Goal: Information Seeking & Learning: Learn about a topic

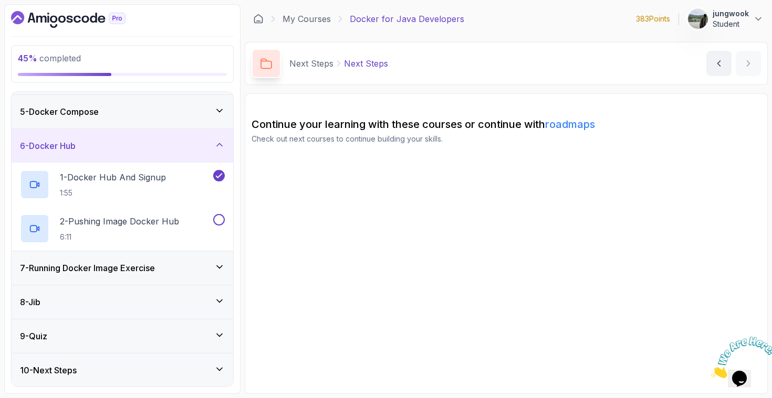
click at [155, 278] on div "7 - Running Docker Image Exercise" at bounding box center [123, 268] width 222 height 34
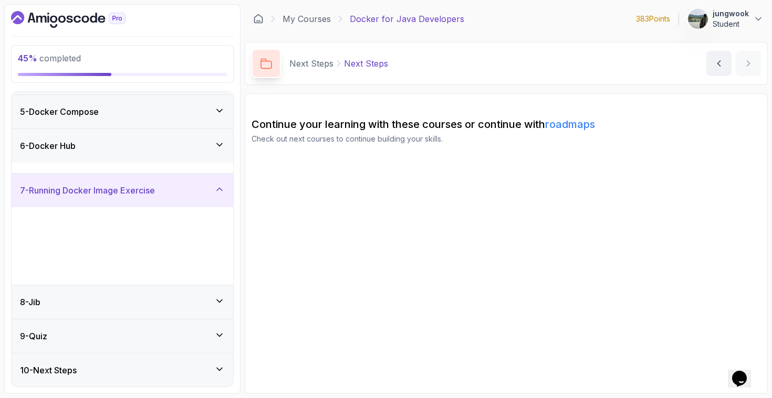
scroll to position [133, 0]
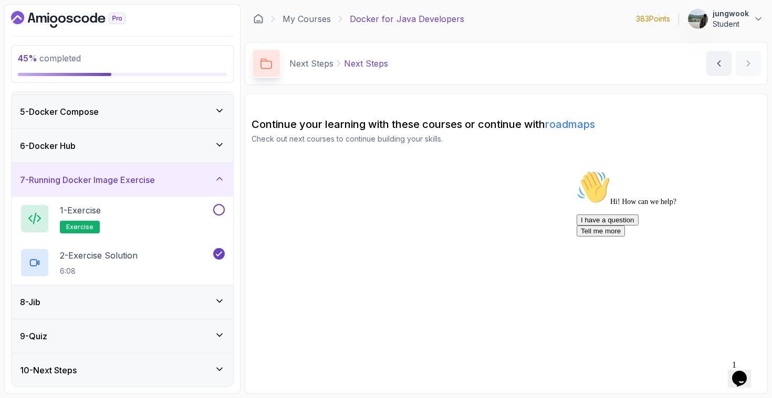
click at [213, 149] on div "6 - Docker Hub" at bounding box center [122, 146] width 205 height 13
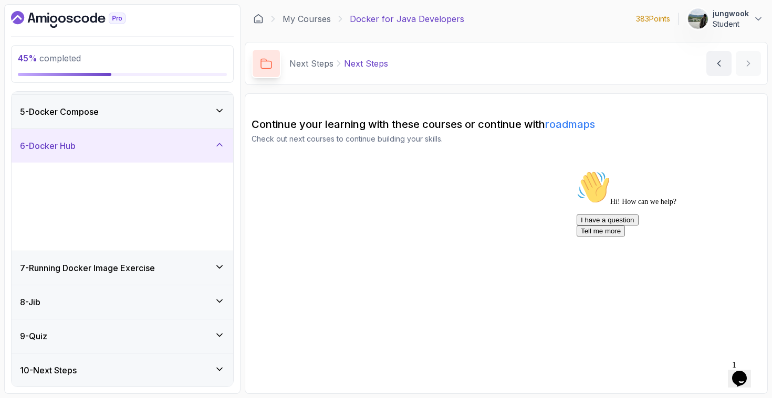
click at [214, 119] on div "5 - Docker Compose" at bounding box center [123, 112] width 222 height 34
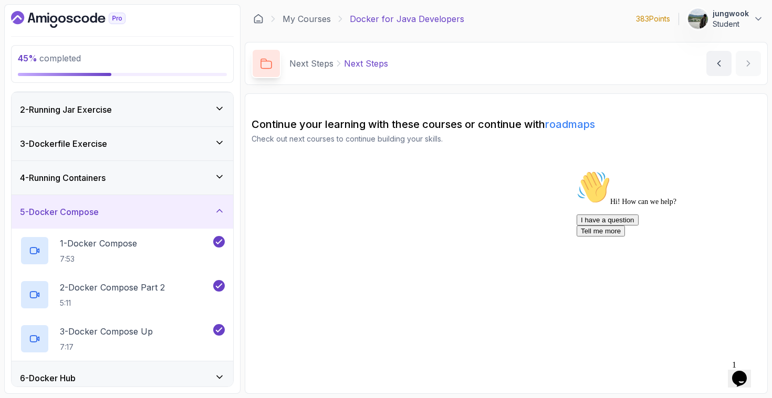
scroll to position [33, 0]
click at [175, 169] on div "4 - Running Containers" at bounding box center [123, 179] width 222 height 34
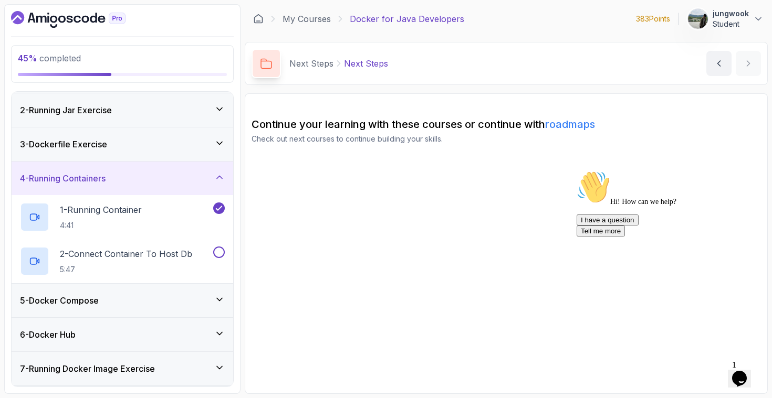
click at [150, 284] on div "5 - Docker Compose" at bounding box center [123, 301] width 222 height 34
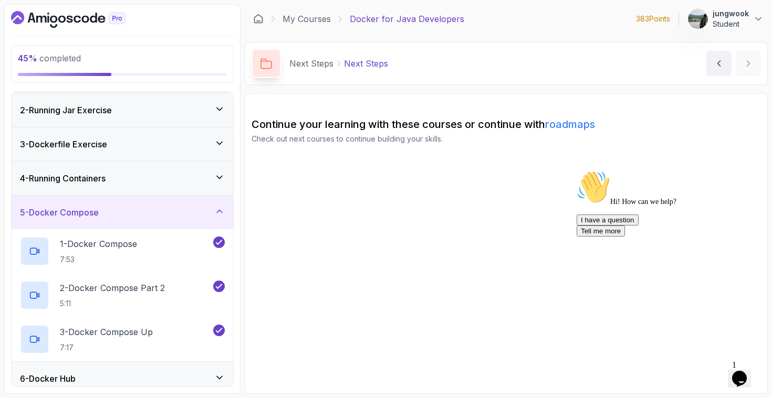
click at [203, 156] on div "3 - Dockerfile Exercise" at bounding box center [123, 145] width 222 height 34
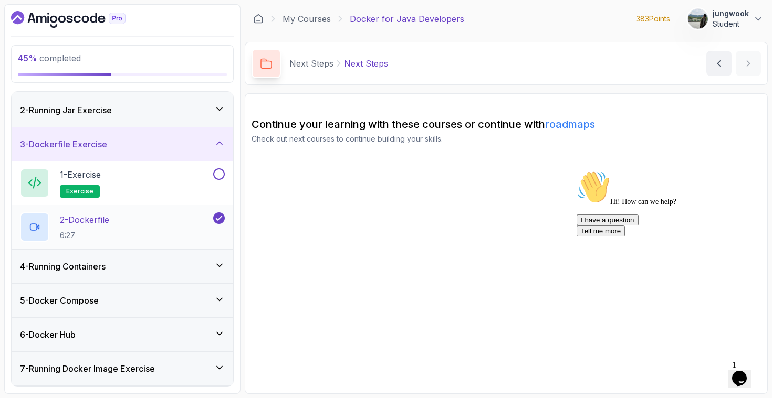
click at [188, 223] on div "2 - Dockerfile 6:27" at bounding box center [115, 227] width 191 height 29
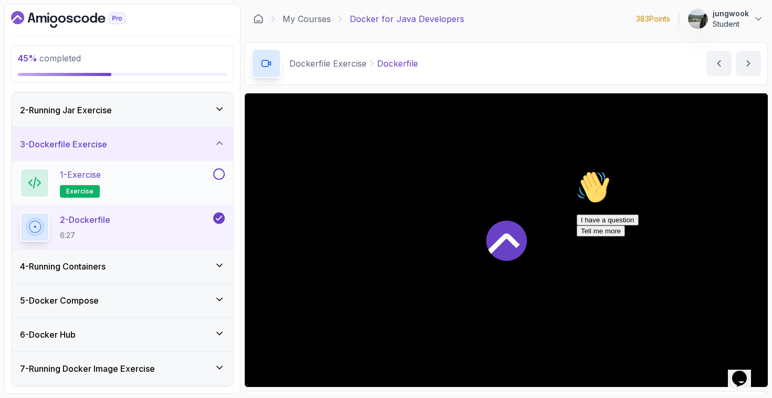
click at [193, 191] on div "1 - Exercise exercise" at bounding box center [115, 183] width 191 height 29
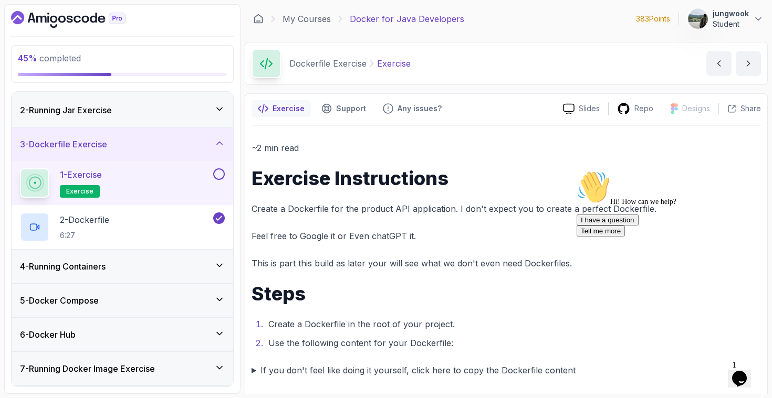
scroll to position [121, 0]
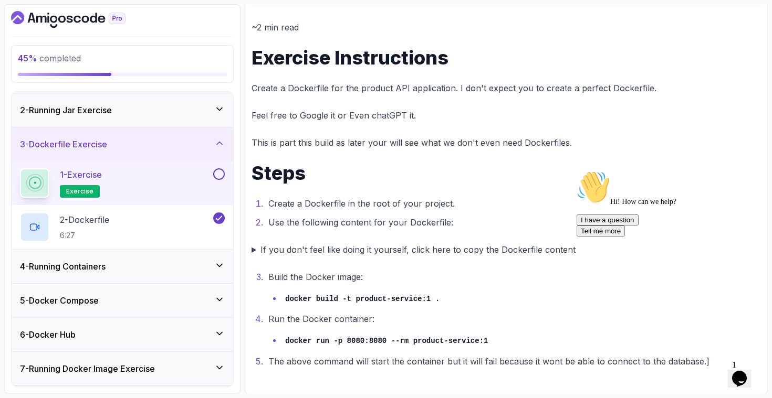
click at [250, 249] on div "Exercise Support Any issues? Slides Repo Designs Design not available Share ~2 …" at bounding box center [506, 184] width 523 height 422
click at [254, 255] on summary "If you don't feel like doing it yourself, click here to copy the Dockerfile con…" at bounding box center [505, 250] width 509 height 15
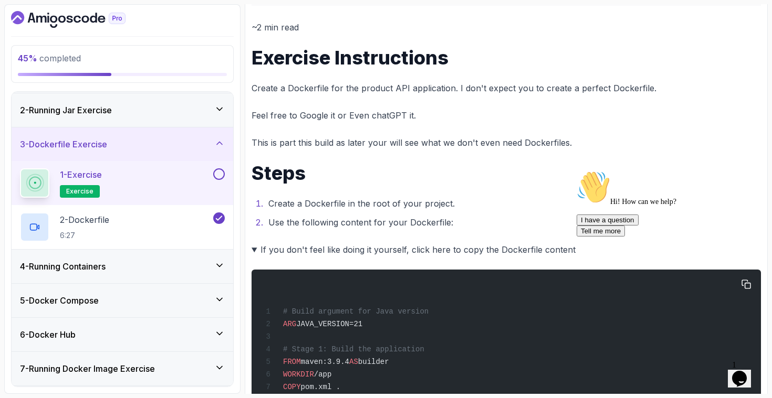
scroll to position [178, 0]
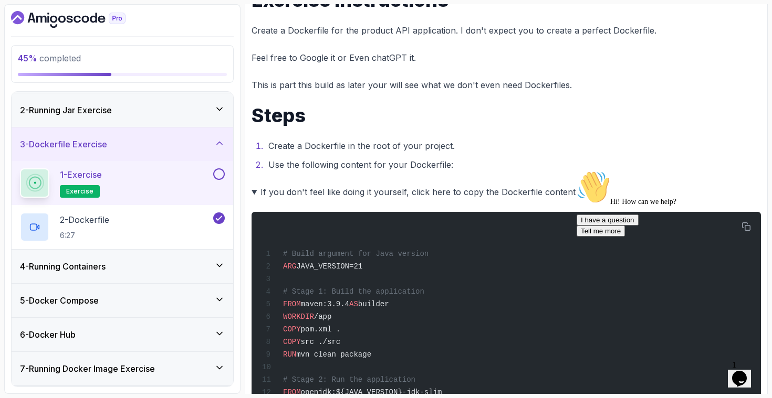
click at [750, 220] on div "Hi! How can we help? I have a question Tell me more" at bounding box center [670, 204] width 189 height 66
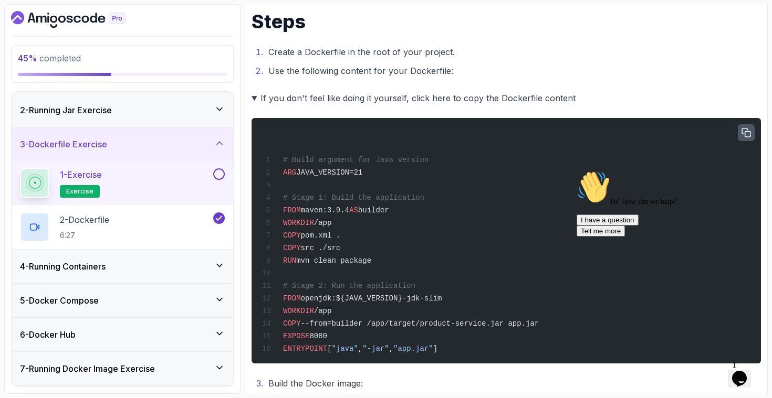
click at [751, 130] on button "button" at bounding box center [746, 132] width 17 height 17
click at [751, 131] on icon "button" at bounding box center [746, 133] width 10 height 10
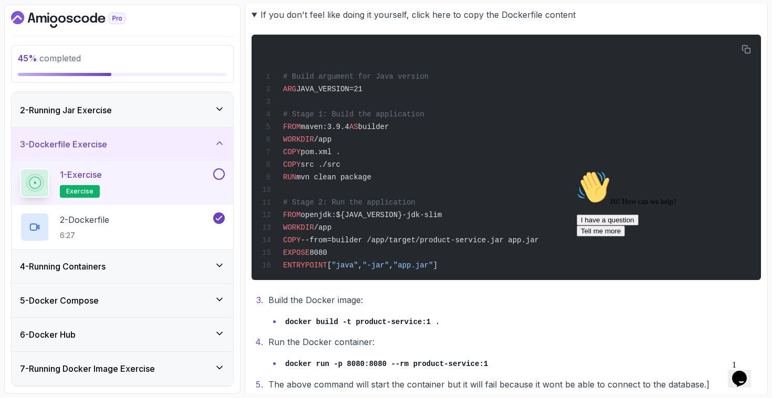
scroll to position [387, 0]
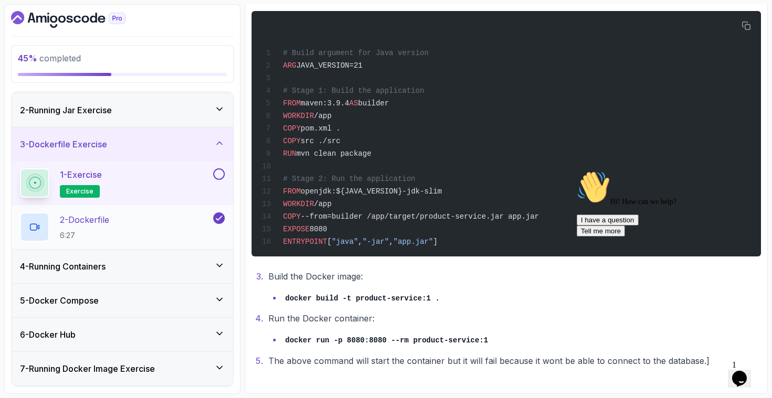
click at [119, 223] on div "2 - Dockerfile 6:27" at bounding box center [115, 227] width 191 height 29
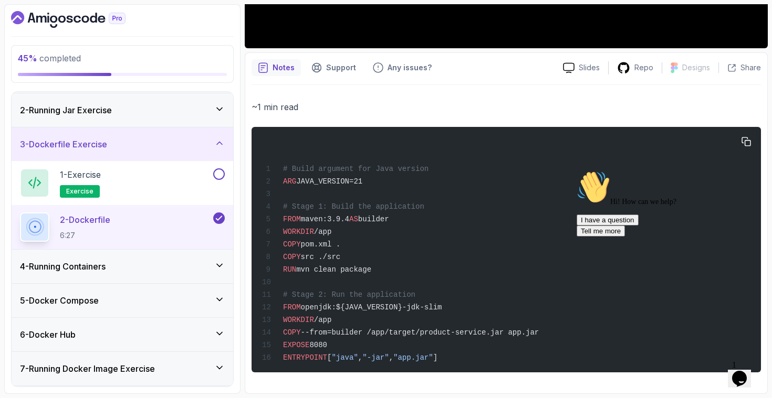
scroll to position [180, 0]
